Goal: Task Accomplishment & Management: Use online tool/utility

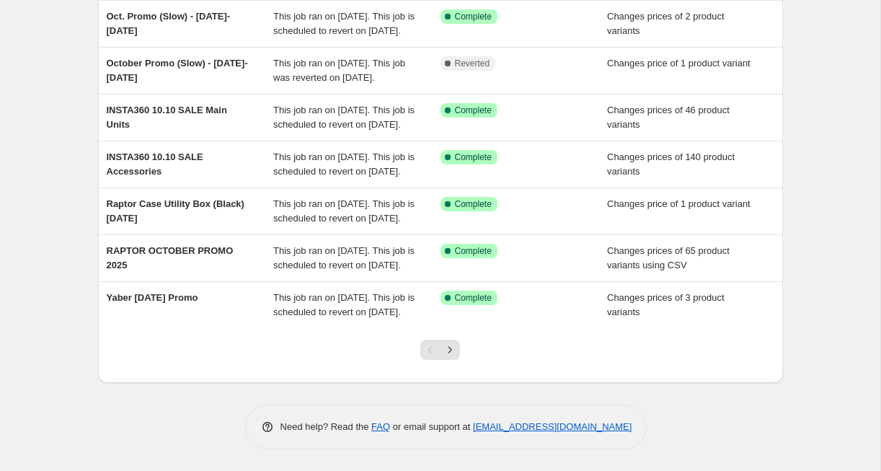
scroll to position [416, 0]
click at [453, 364] on div at bounding box center [440, 355] width 58 height 55
click at [453, 355] on icon "Next" at bounding box center [450, 349] width 14 height 14
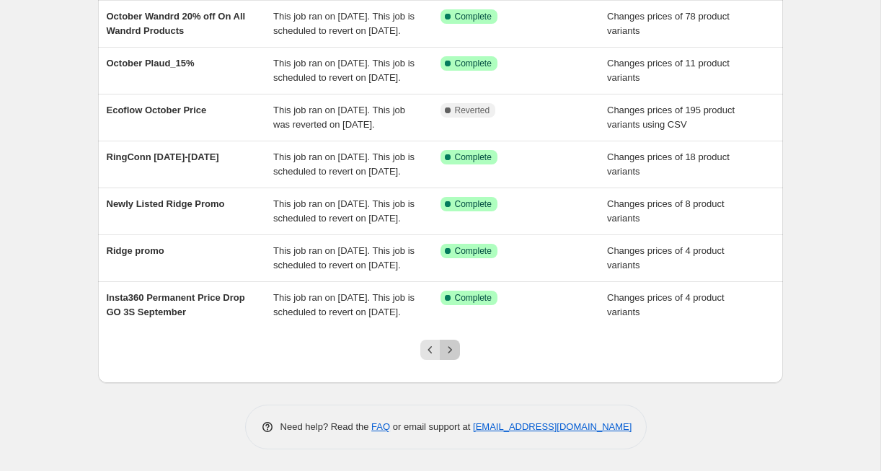
click at [446, 350] on icon "Next" at bounding box center [450, 349] width 14 height 14
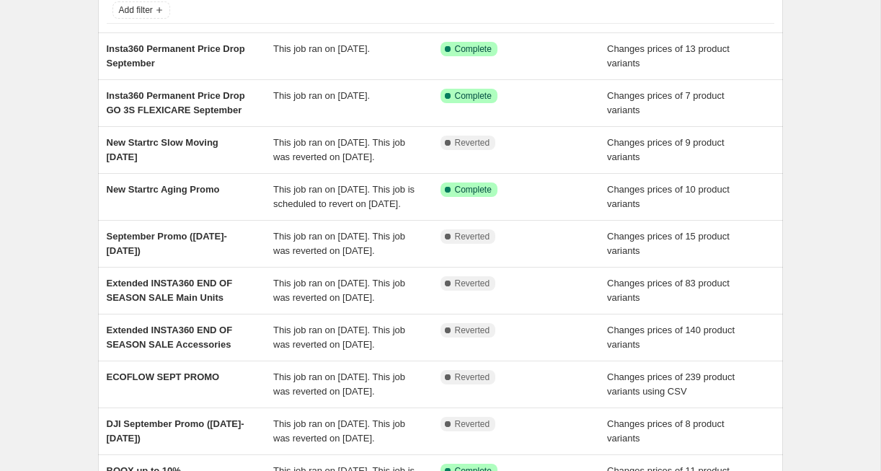
scroll to position [0, 0]
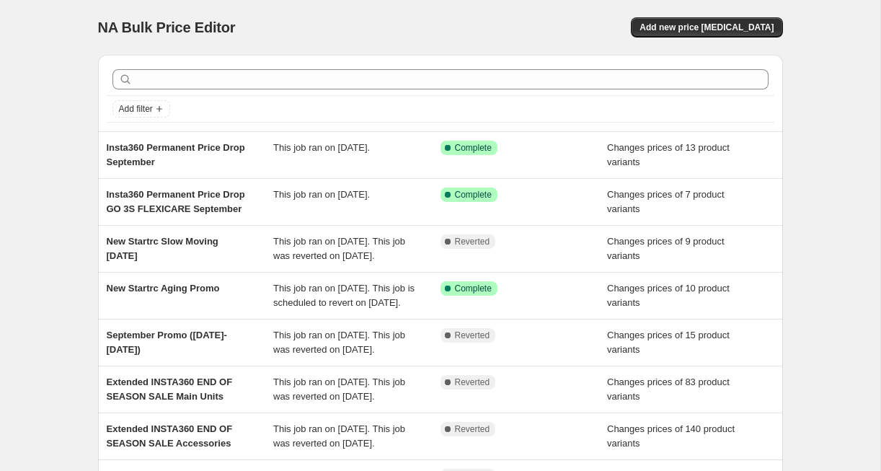
click at [399, 66] on div at bounding box center [441, 79] width 668 height 32
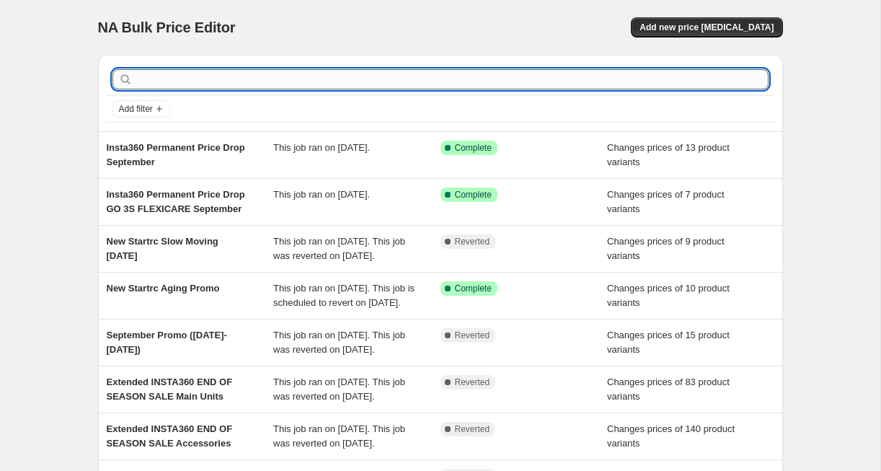
click at [389, 84] on input "text" at bounding box center [452, 79] width 633 height 20
type input "boox"
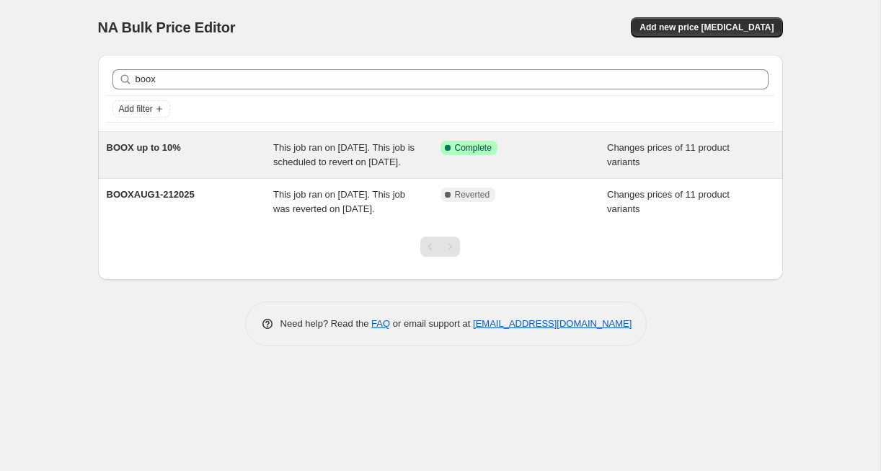
click at [396, 152] on span "This job ran on September 13, 2025. This job is scheduled to revert on October …" at bounding box center [343, 154] width 141 height 25
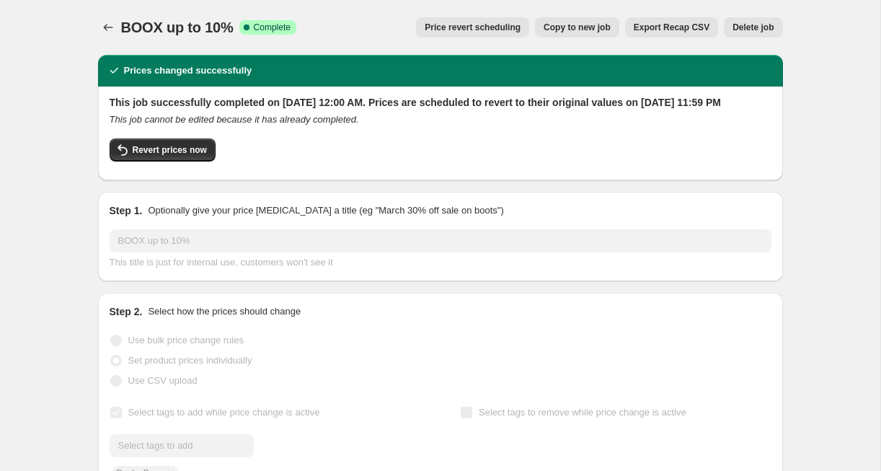
click at [476, 30] on span "Price revert scheduling" at bounding box center [473, 28] width 96 height 12
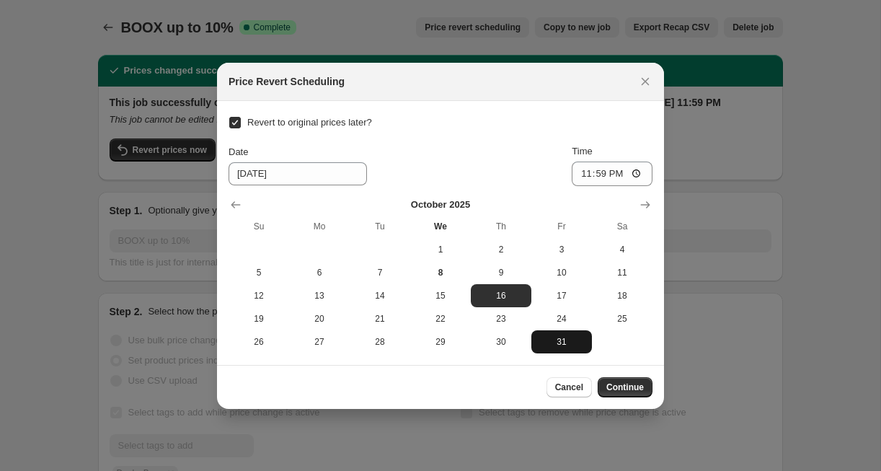
click at [561, 347] on span "31" at bounding box center [561, 342] width 49 height 12
type input "[DATE]"
click at [626, 385] on span "Continue" at bounding box center [624, 387] width 37 height 12
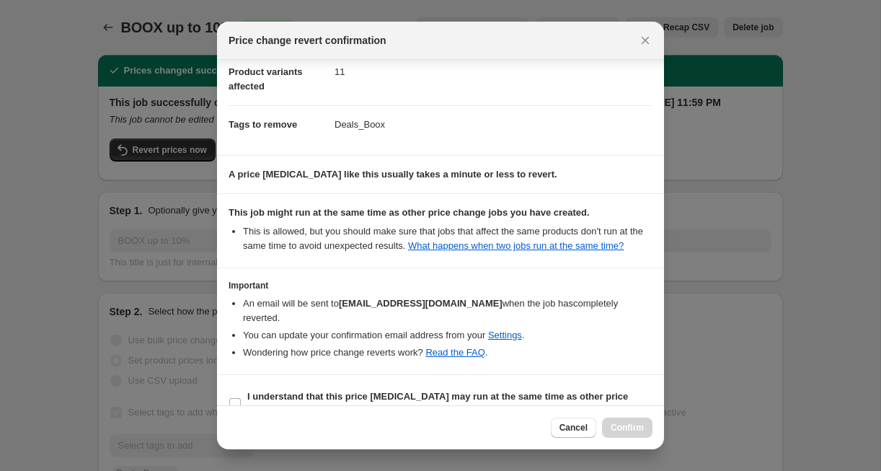
scroll to position [98, 0]
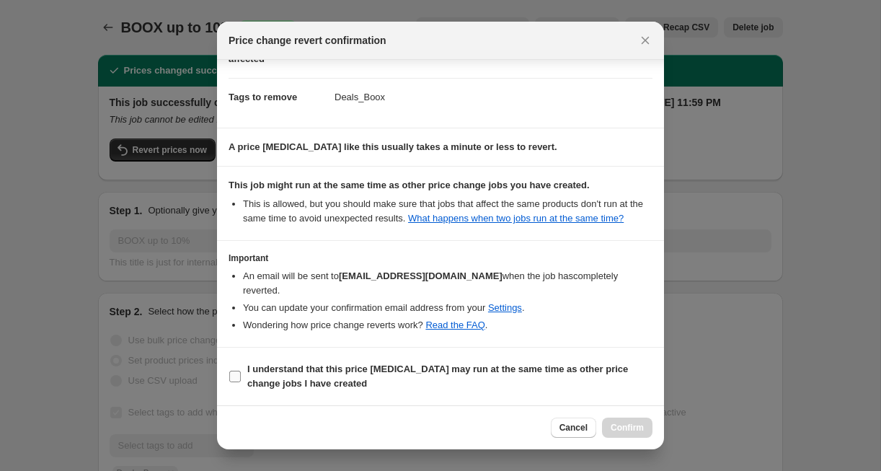
click at [237, 376] on input "I understand that this price change job may run at the same time as other price…" at bounding box center [235, 377] width 12 height 12
checkbox input "true"
click at [624, 424] on span "Confirm" at bounding box center [627, 428] width 33 height 12
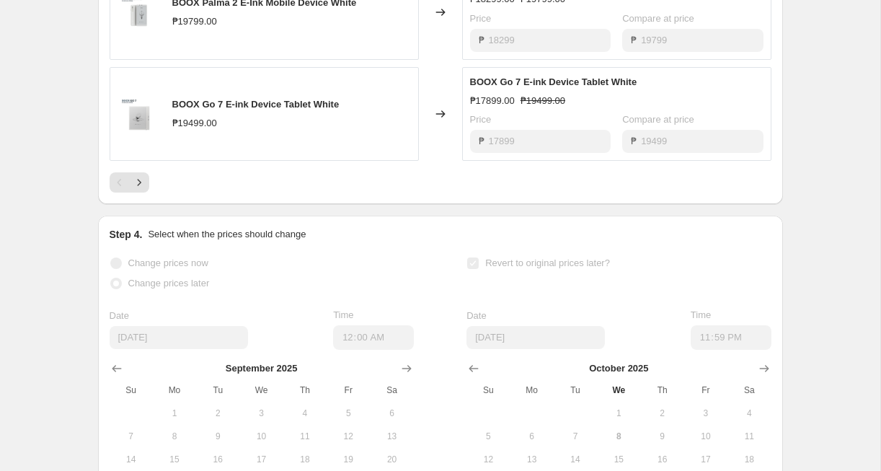
scroll to position [1272, 0]
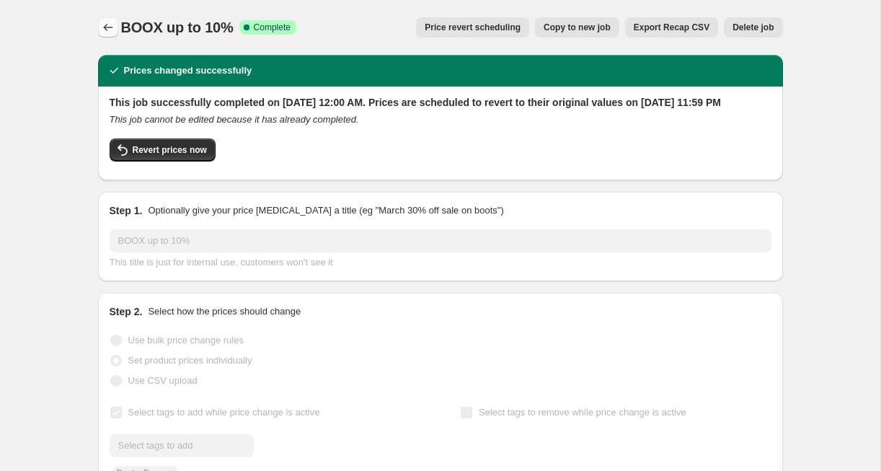
click at [110, 30] on icon "Price change jobs" at bounding box center [108, 27] width 14 height 14
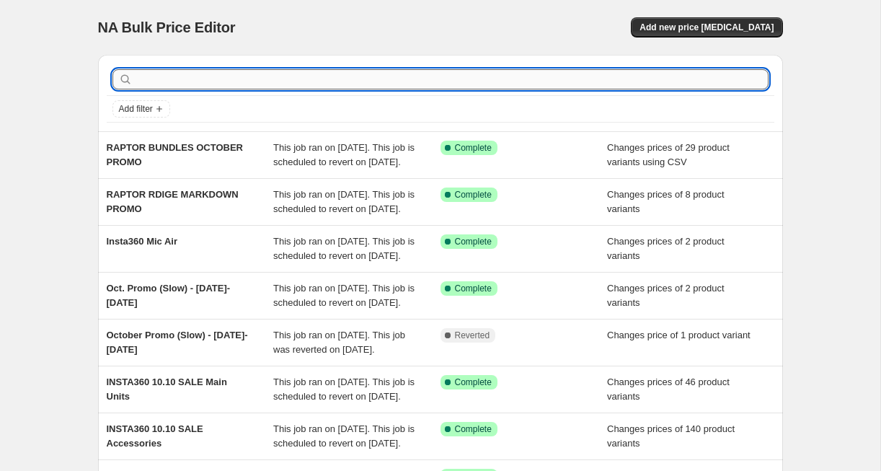
click at [200, 74] on input "text" at bounding box center [452, 79] width 633 height 20
type input "boox"
